Goal: Task Accomplishment & Management: Manage account settings

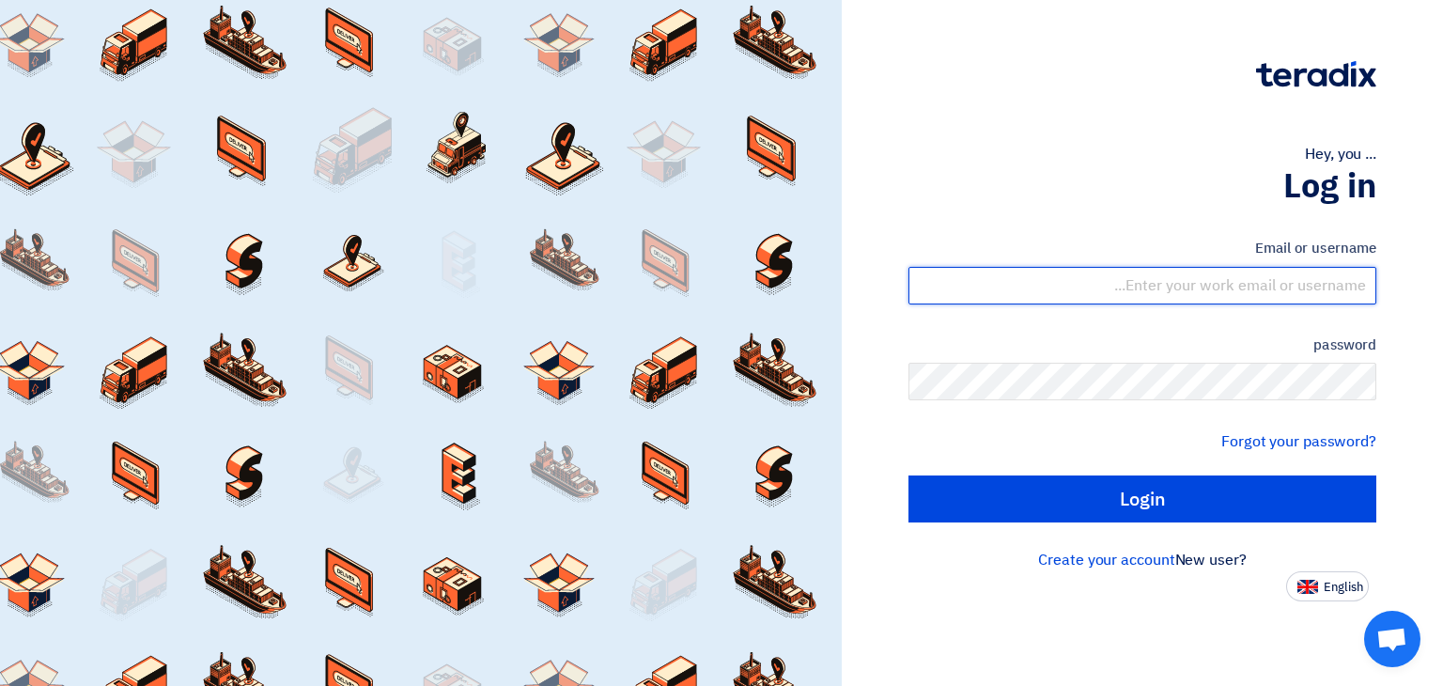
click at [1266, 281] on input "text" at bounding box center [1142, 286] width 468 height 38
type input "[PERSON_NAME][EMAIL_ADDRESS][DOMAIN_NAME]"
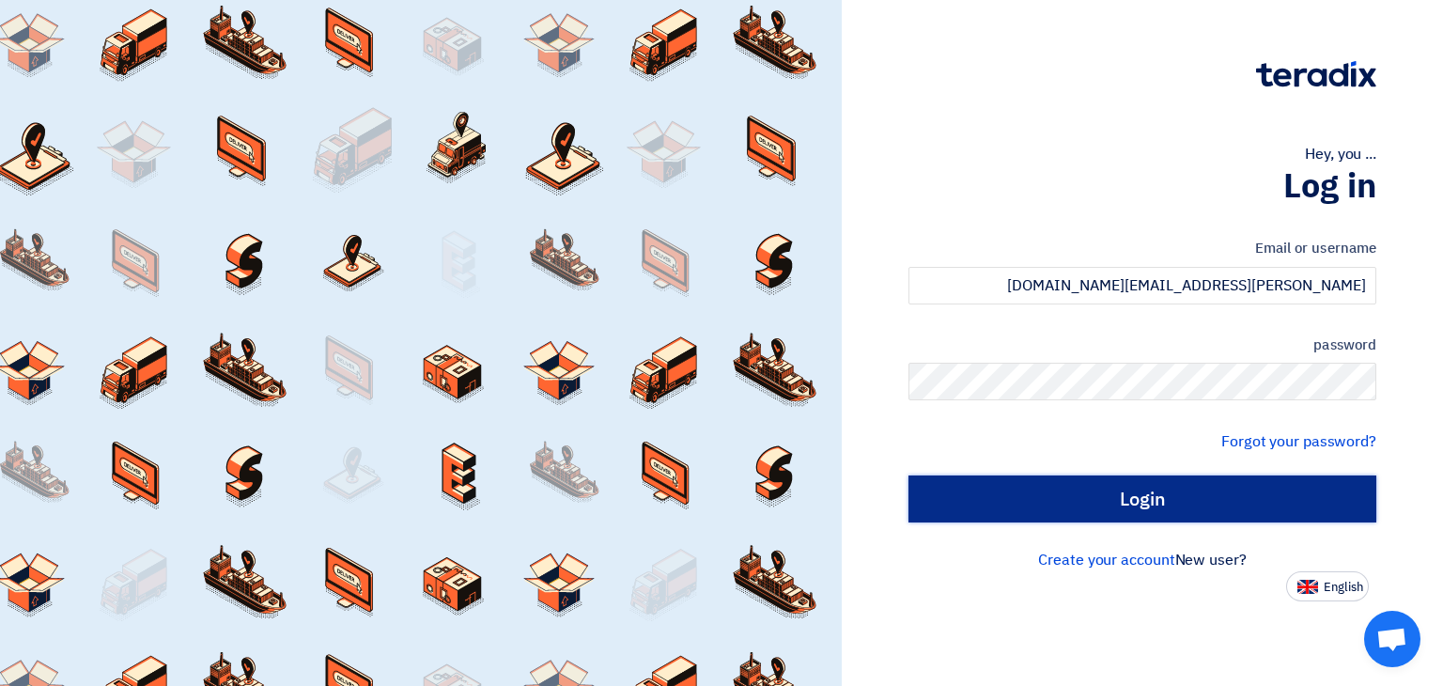
click at [1156, 504] on input "Login" at bounding box center [1142, 498] width 468 height 47
type input "Sign in"
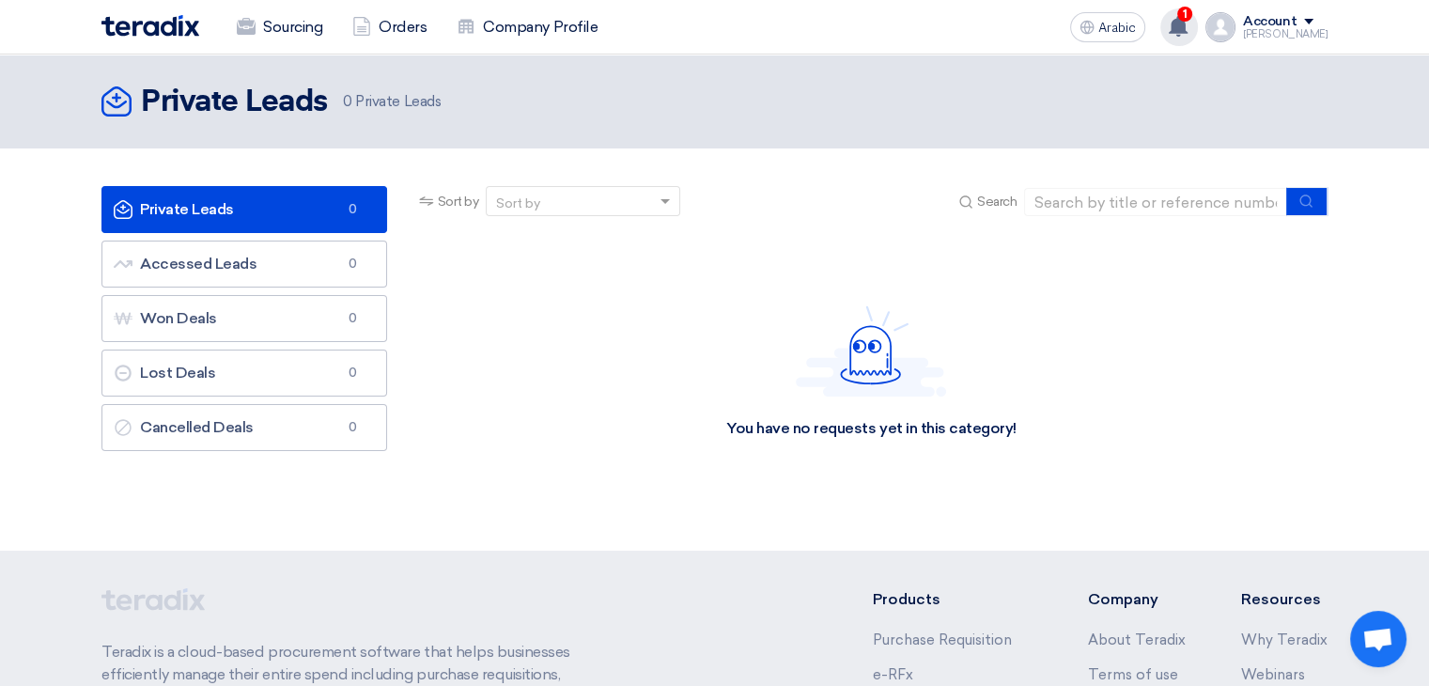
click at [1192, 18] on span "1" at bounding box center [1184, 14] width 15 height 15
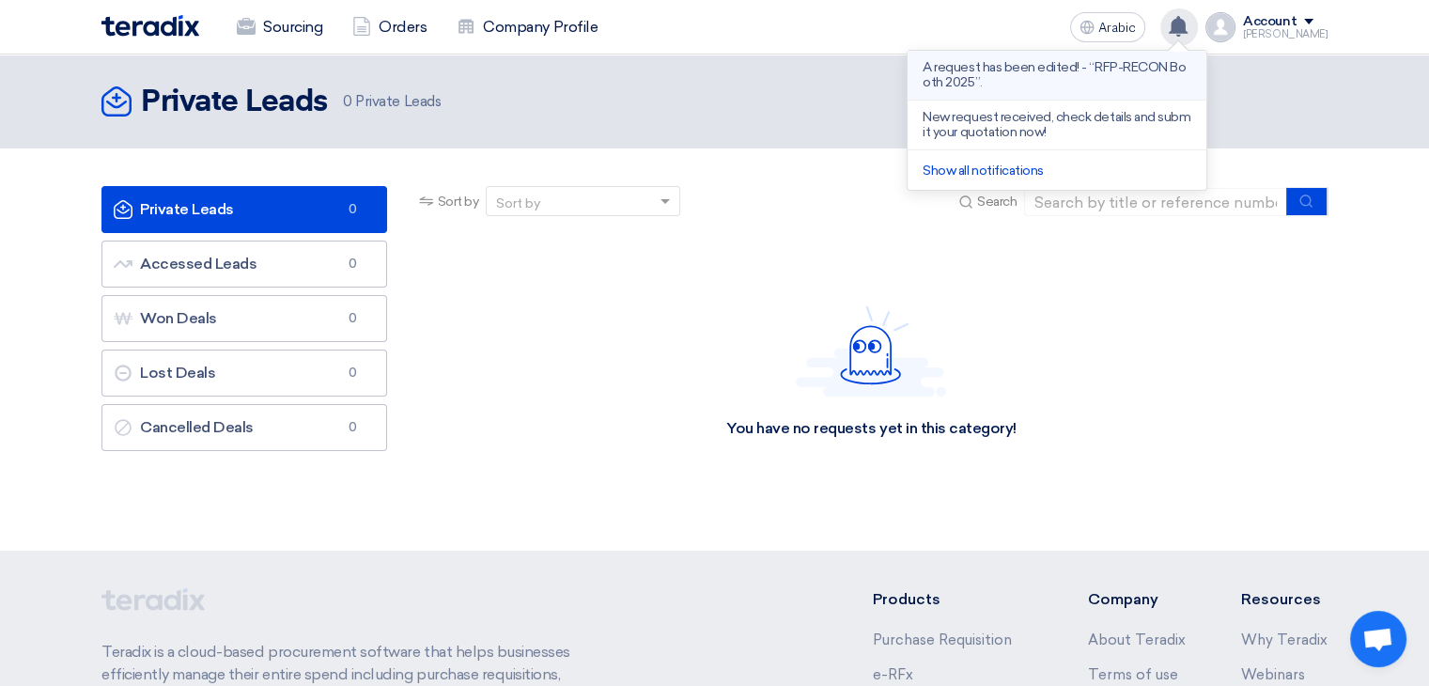
click at [1158, 77] on p "A request has been edited! - “RFP-RECON Booth 2025”." at bounding box center [1057, 75] width 269 height 30
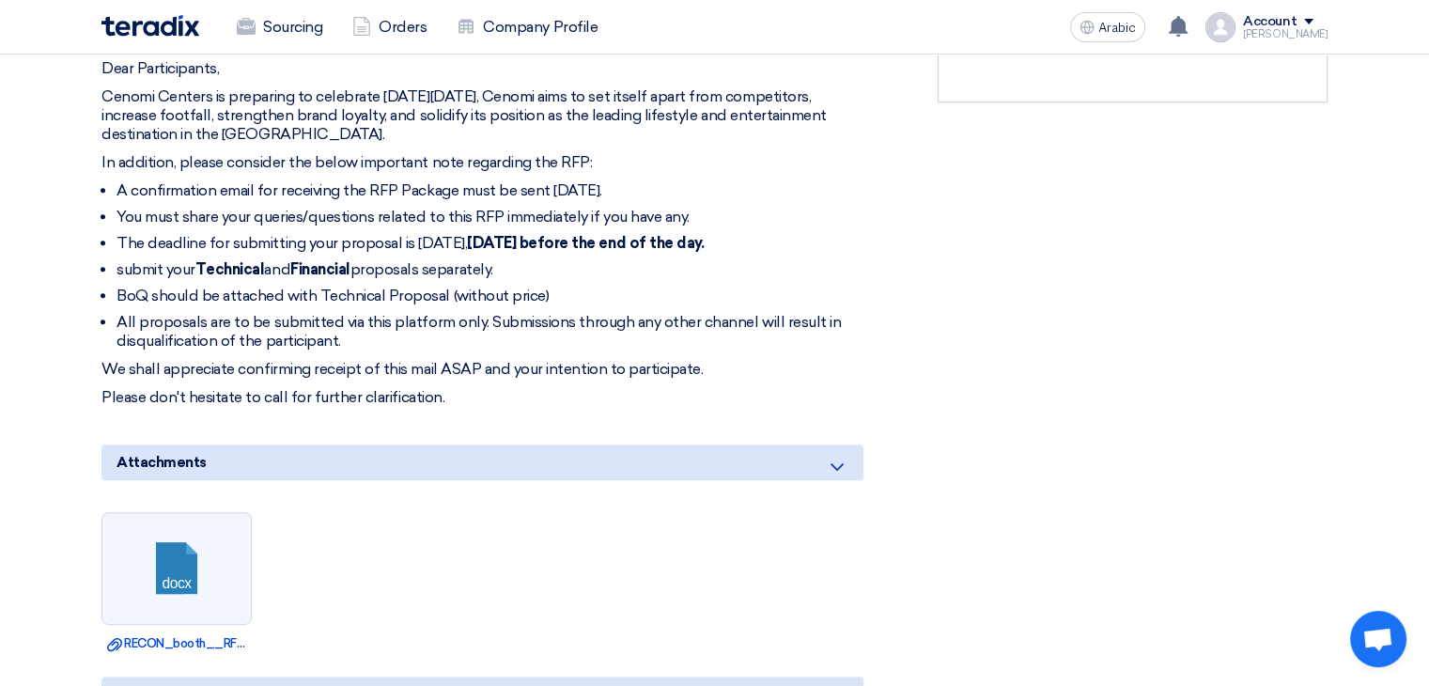
scroll to position [752, 0]
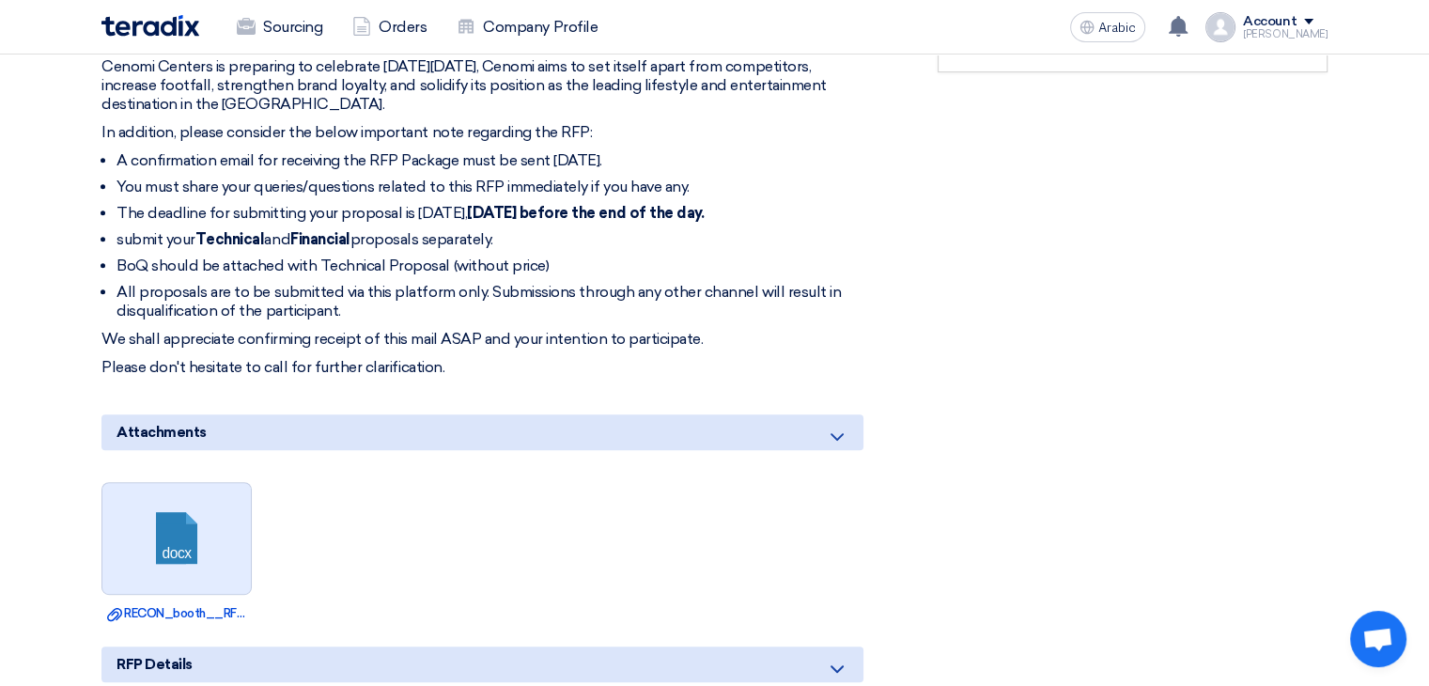
click at [183, 542] on link at bounding box center [177, 539] width 150 height 113
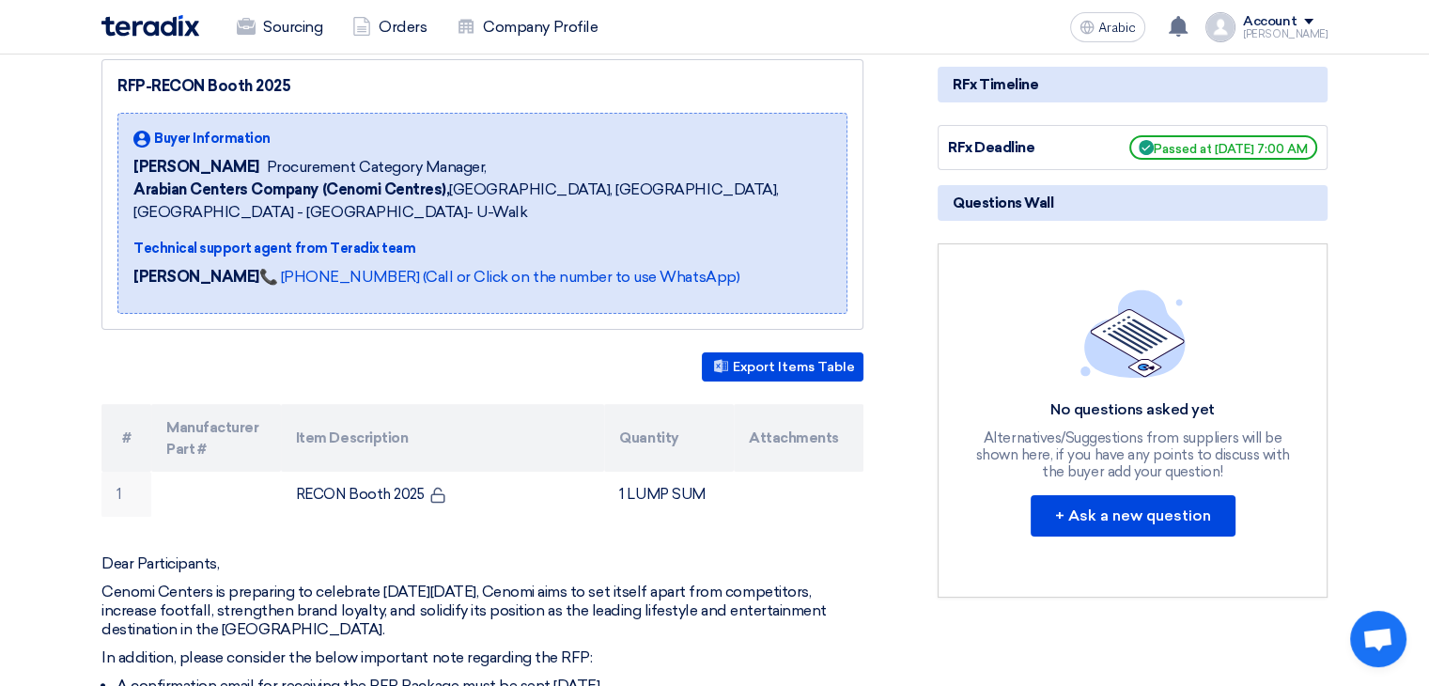
scroll to position [0, 0]
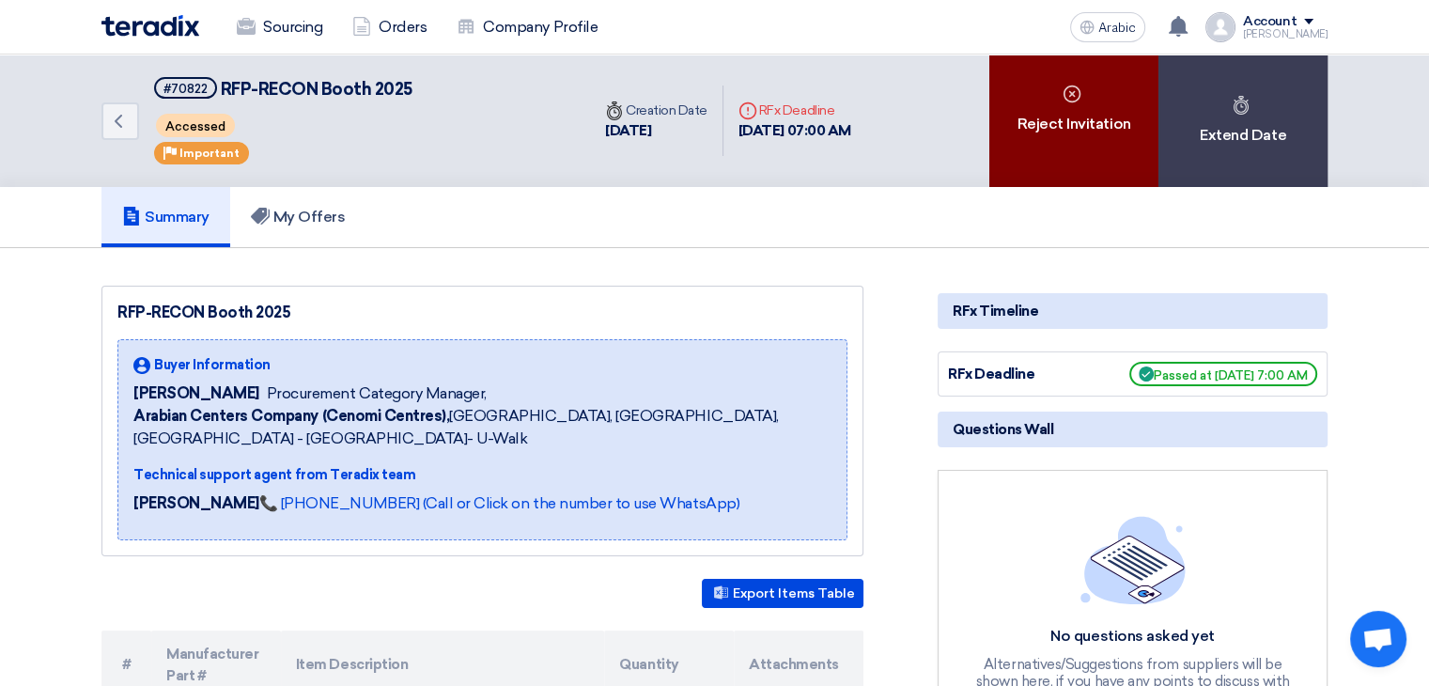
click at [1099, 122] on font "Reject Invitation" at bounding box center [1074, 124] width 114 height 18
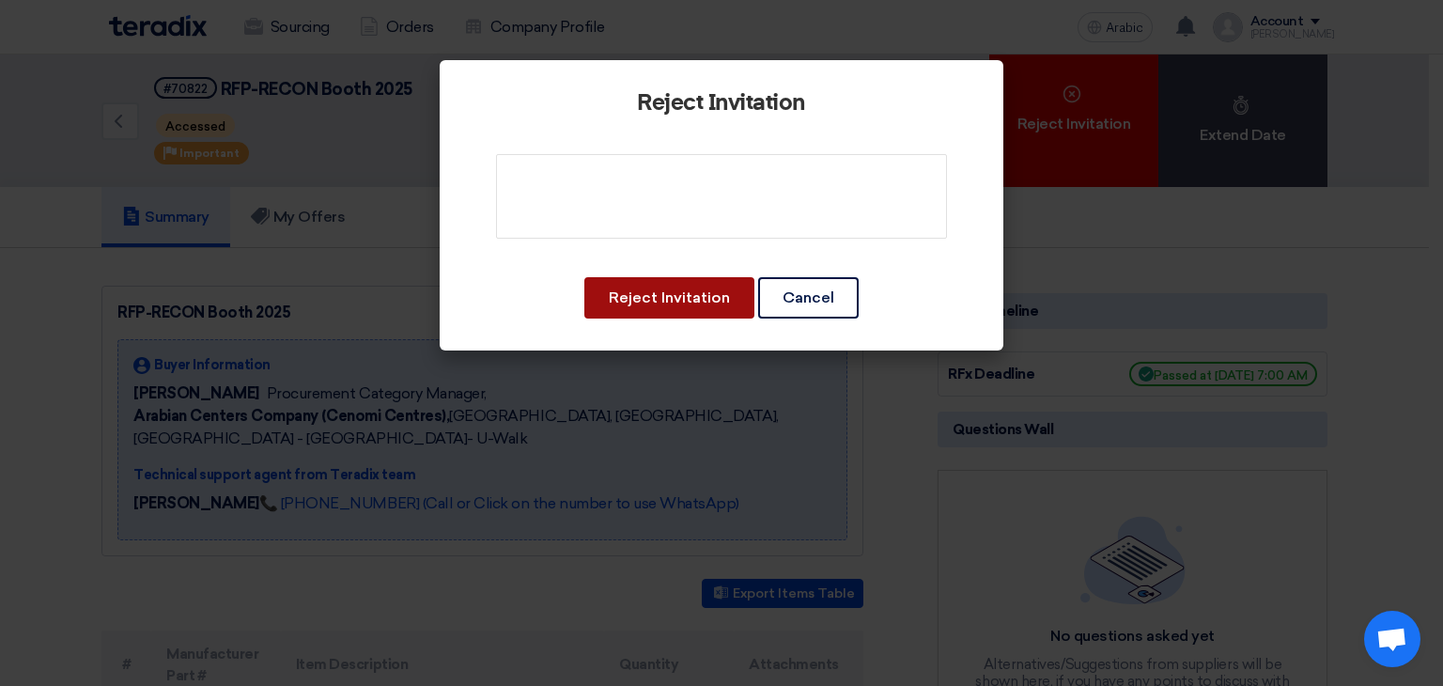
click at [675, 305] on font "Reject Invitation" at bounding box center [669, 297] width 121 height 18
